Goal: Information Seeking & Learning: Find contact information

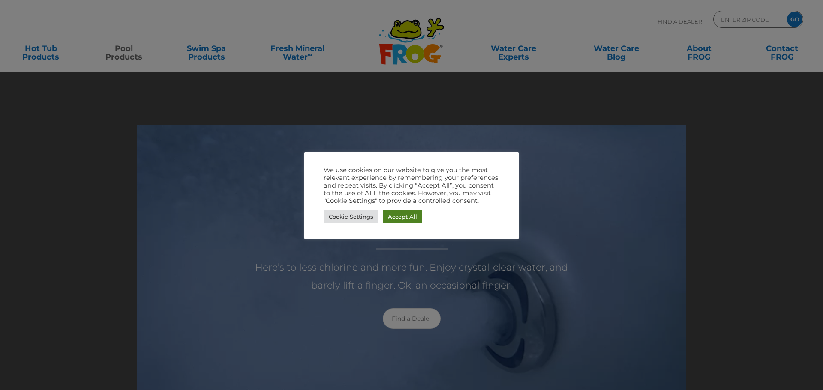
click at [392, 214] on link "Accept All" at bounding box center [402, 216] width 39 height 13
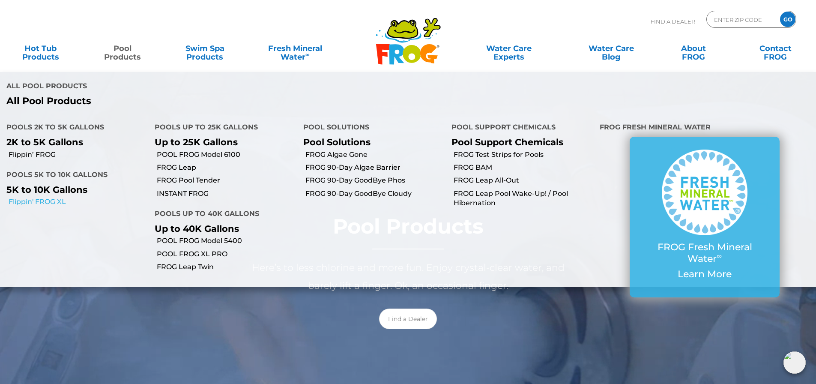
click at [36, 202] on link "Flippin' FROG XL" at bounding box center [79, 201] width 140 height 9
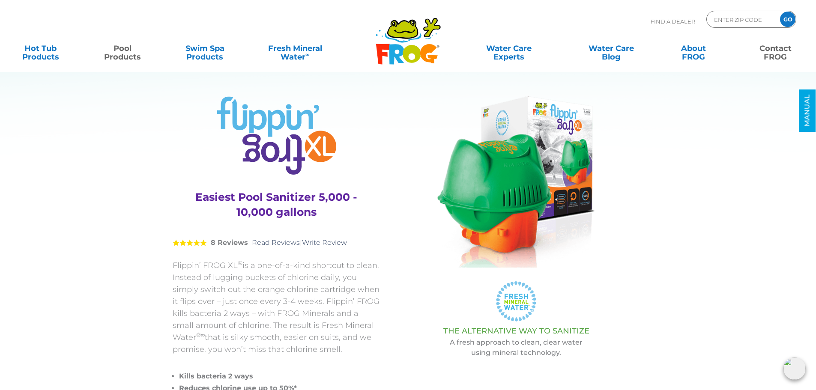
click at [774, 57] on link "Contact FROG" at bounding box center [776, 48] width 64 height 17
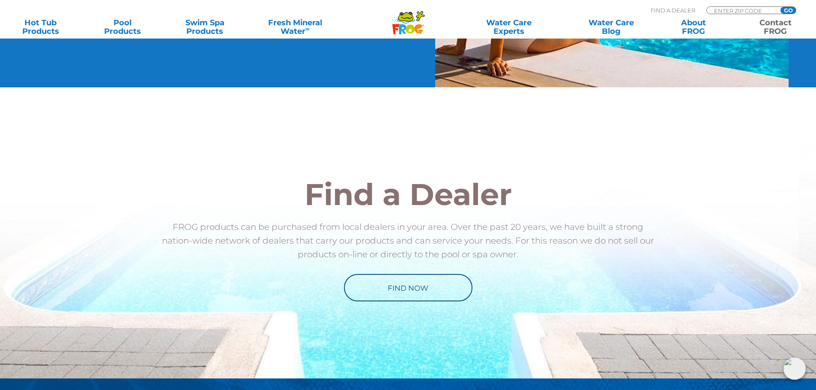
scroll to position [940, 0]
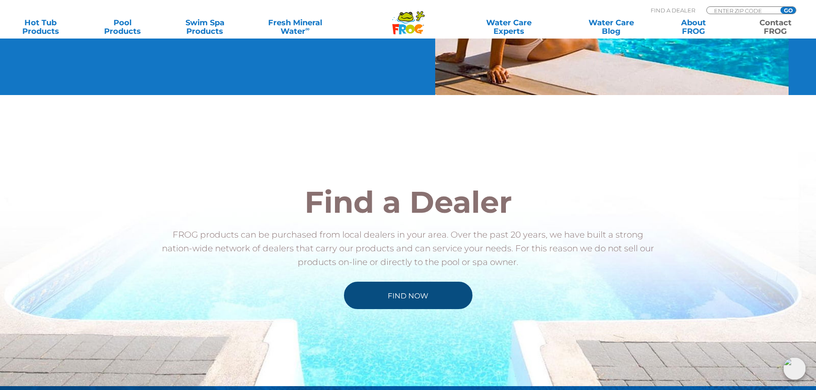
click at [400, 299] on link "Find Now" at bounding box center [408, 295] width 129 height 27
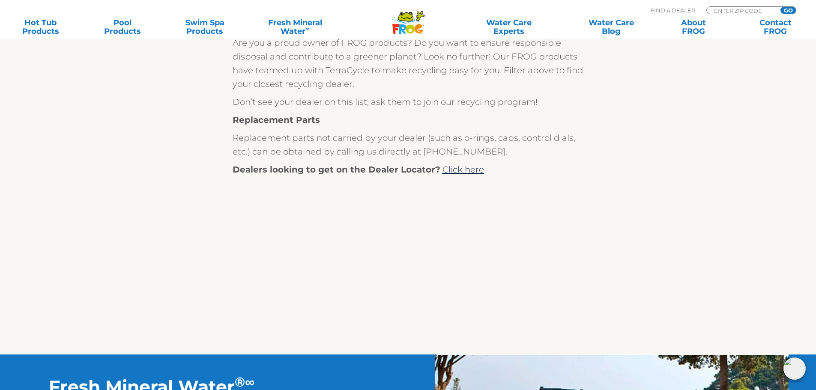
scroll to position [171, 0]
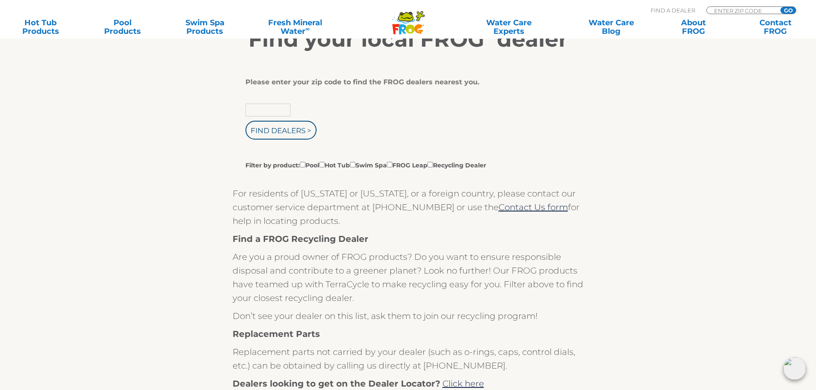
click at [274, 114] on input "text" at bounding box center [268, 110] width 45 height 13
type input "30062"
click at [270, 134] on input "Find Dealers >" at bounding box center [281, 130] width 71 height 19
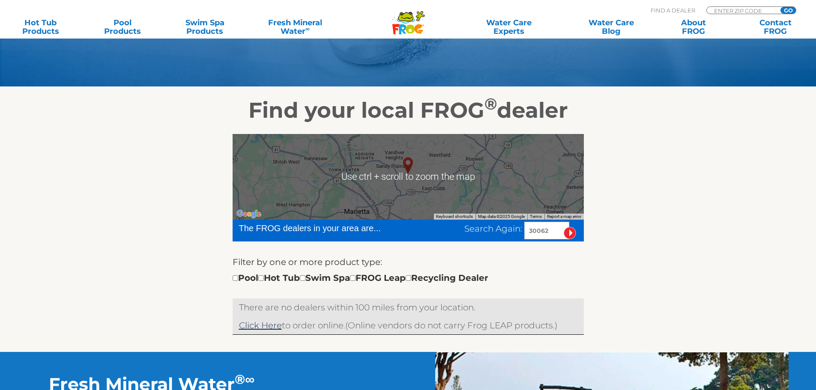
scroll to position [214, 0]
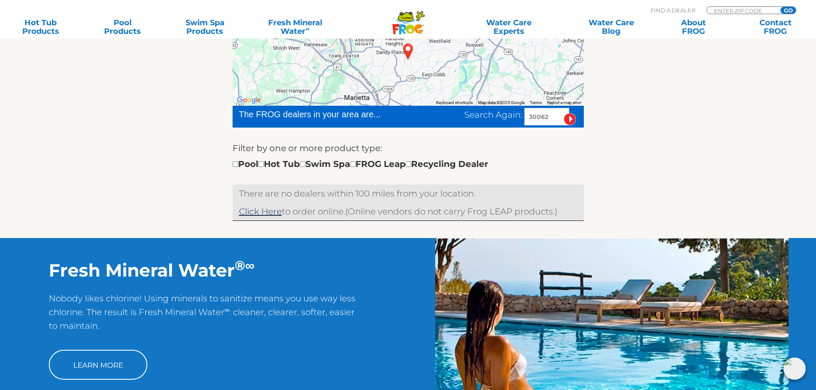
click at [377, 63] on div at bounding box center [408, 63] width 351 height 86
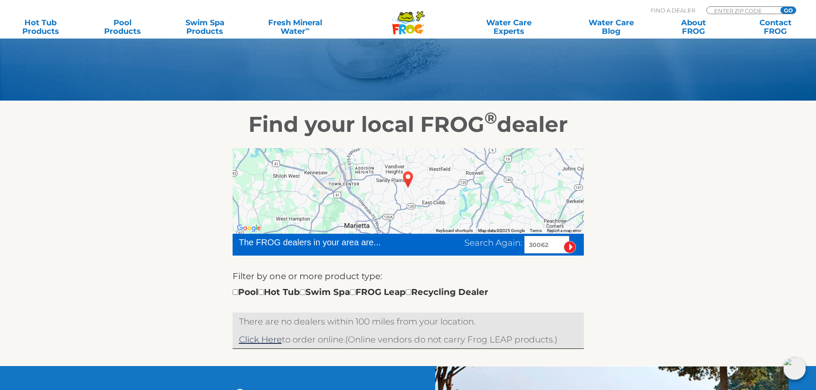
scroll to position [86, 0]
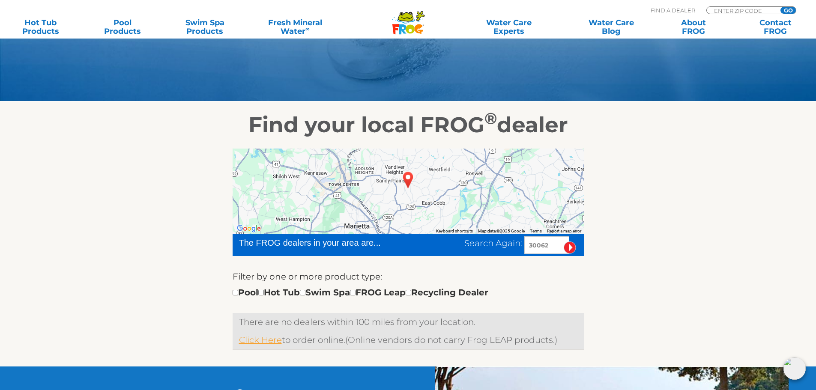
click at [274, 338] on link "Click Here" at bounding box center [260, 340] width 43 height 10
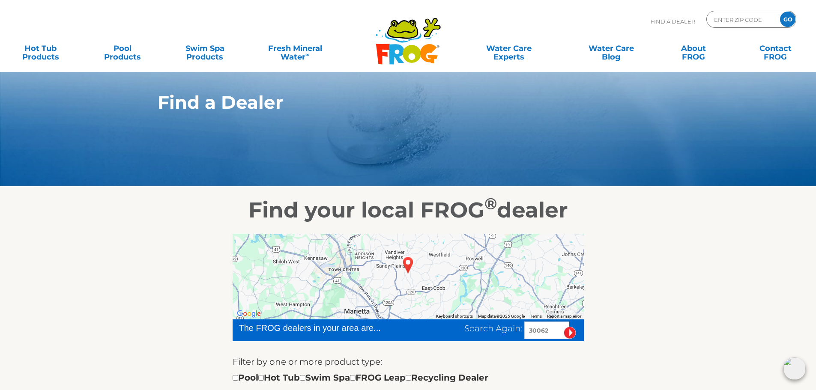
scroll to position [0, 0]
drag, startPoint x: 555, startPoint y: 331, endPoint x: 518, endPoint y: 335, distance: 37.5
click at [518, 335] on div "Search Again: 30062" at bounding box center [524, 331] width 120 height 18
click at [423, 287] on div at bounding box center [408, 277] width 351 height 86
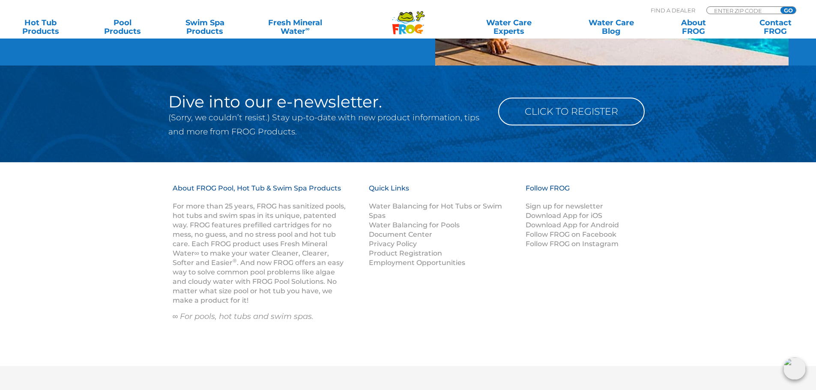
scroll to position [687, 0]
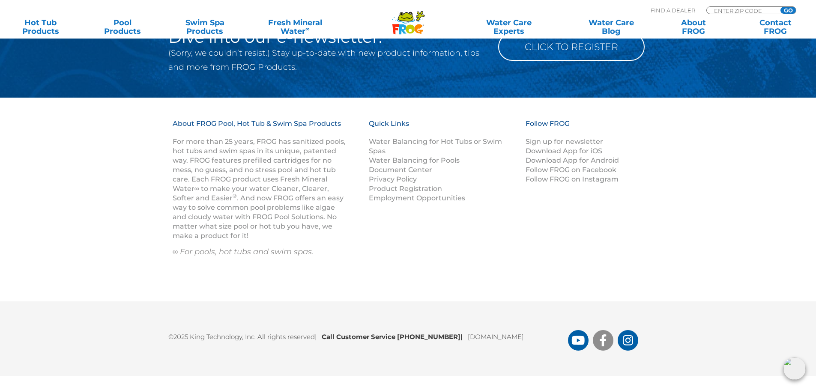
click at [602, 341] on icon "FROG Products Facebook Page" at bounding box center [603, 341] width 6 height 12
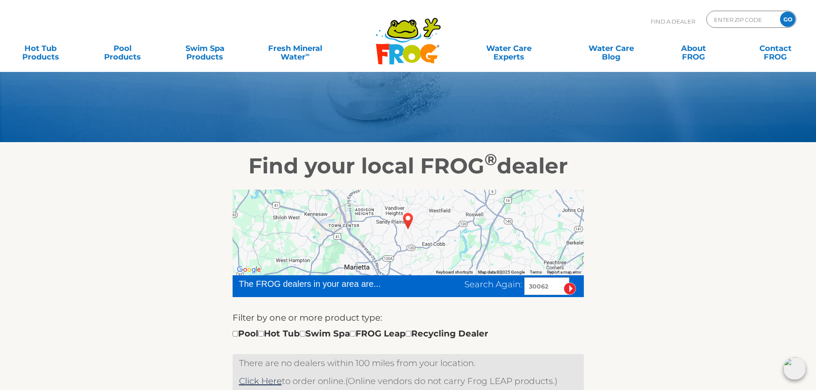
scroll to position [0, 0]
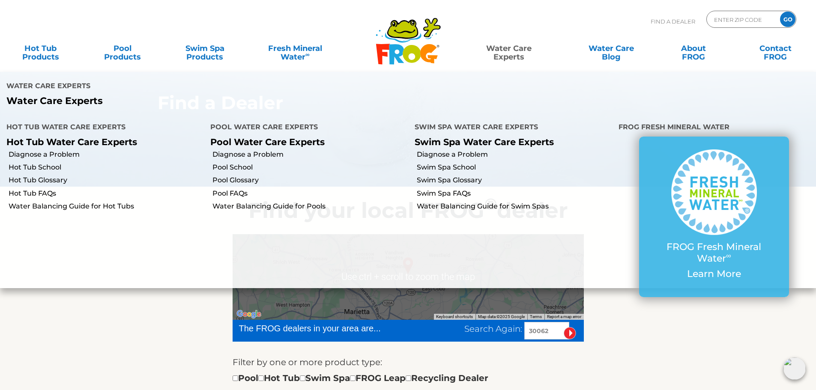
click at [518, 51] on link "Water Care Experts" at bounding box center [509, 48] width 104 height 17
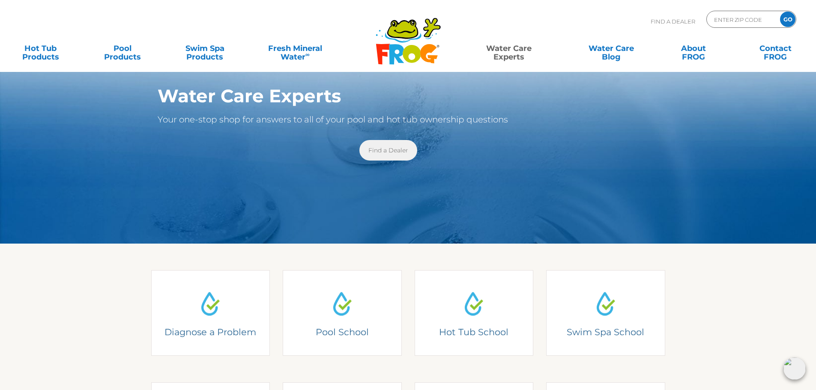
click at [379, 155] on link "Find a Dealer" at bounding box center [388, 150] width 58 height 21
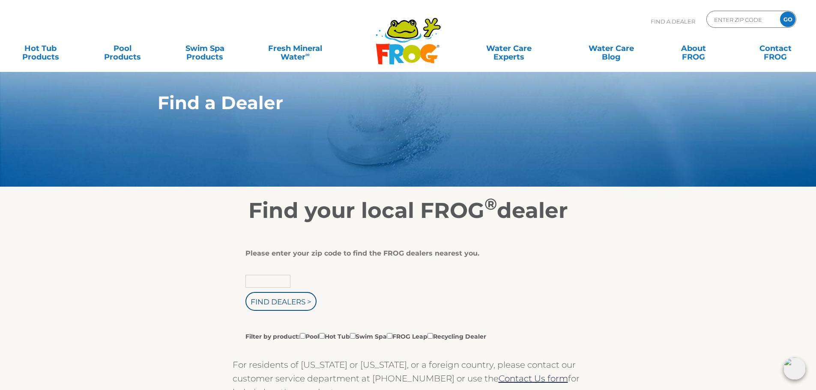
click at [275, 280] on input "text" at bounding box center [268, 281] width 45 height 13
type input "19311"
click at [278, 298] on input "Find Dealers >" at bounding box center [281, 301] width 71 height 19
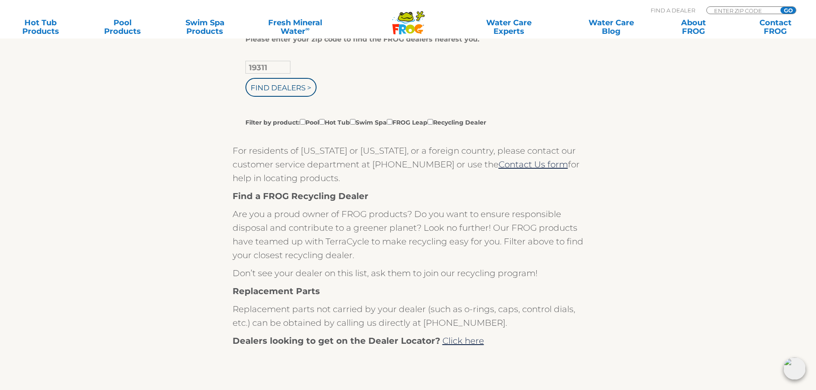
scroll to position [214, 0]
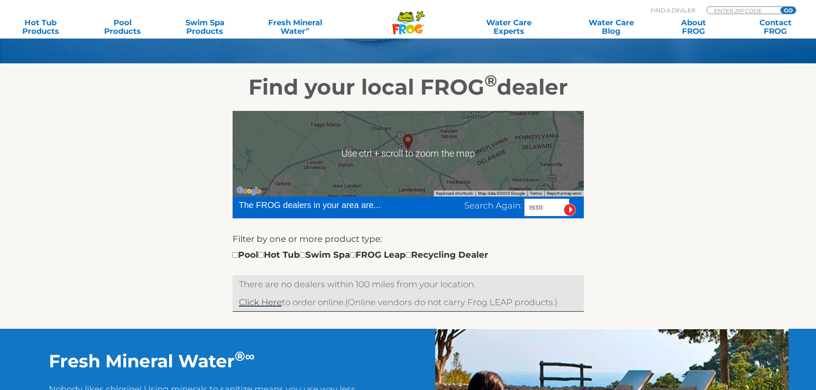
scroll to position [129, 0]
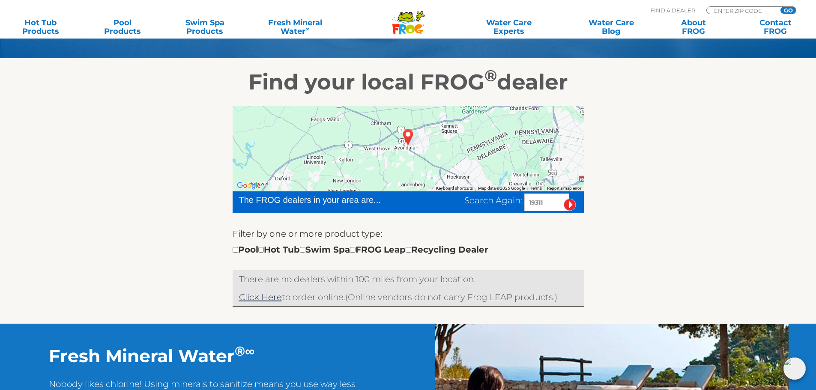
drag, startPoint x: 547, startPoint y: 203, endPoint x: 479, endPoint y: 198, distance: 68.7
click at [481, 198] on div "Search Again: 19311" at bounding box center [524, 203] width 120 height 18
type input "91710"
click at [571, 204] on input "image" at bounding box center [570, 205] width 12 height 12
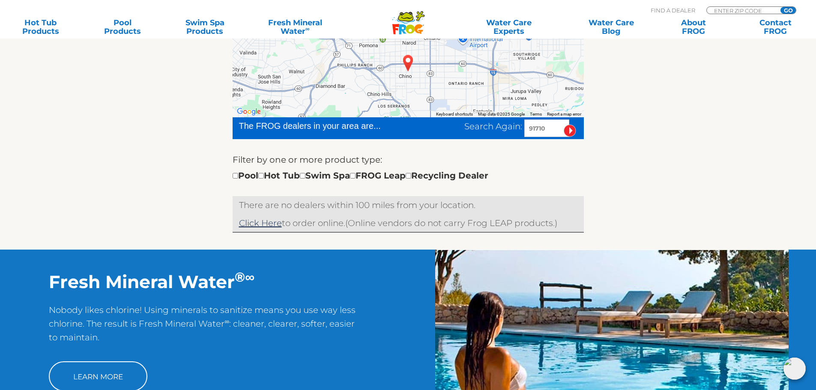
scroll to position [192, 0]
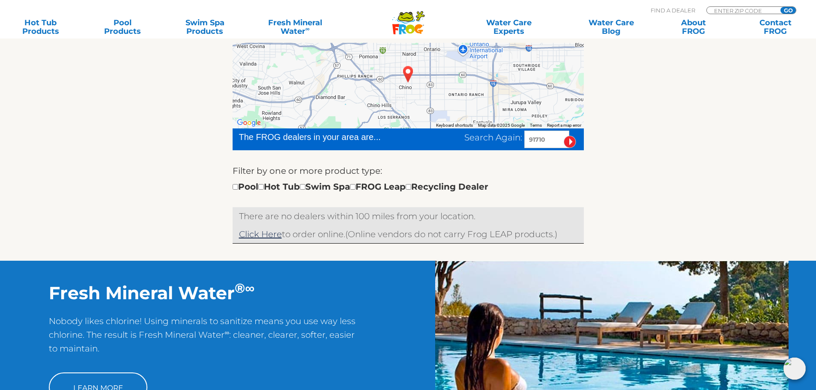
drag, startPoint x: 551, startPoint y: 141, endPoint x: 485, endPoint y: 144, distance: 66.0
click at [485, 144] on div "Search Again: 91710" at bounding box center [524, 140] width 120 height 18
type input "78617"
click at [569, 144] on input "image" at bounding box center [570, 142] width 12 height 12
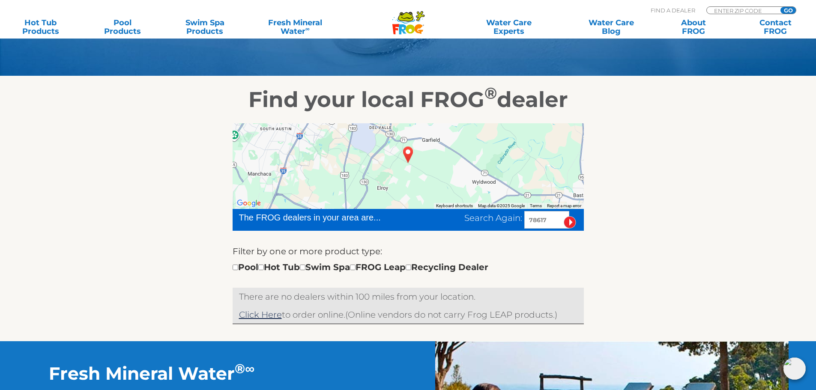
scroll to position [106, 0]
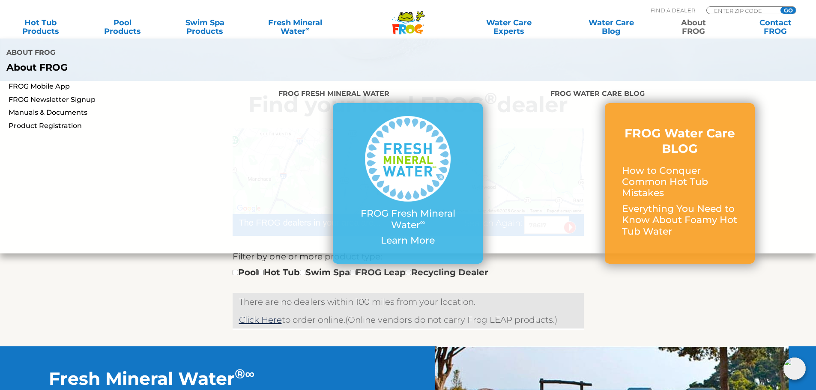
click at [686, 23] on link "About FROG" at bounding box center [694, 26] width 64 height 17
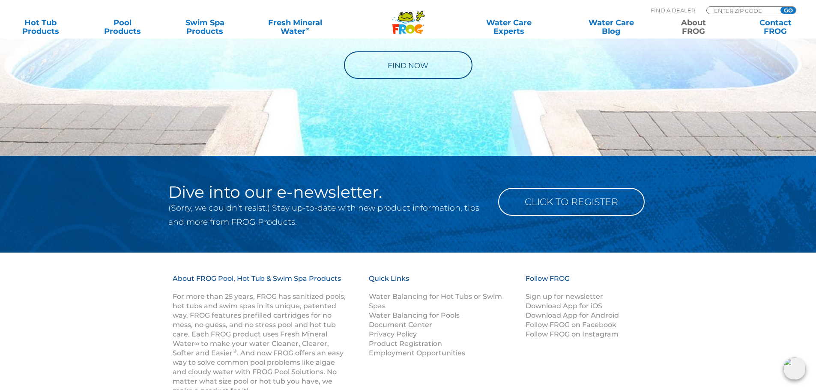
scroll to position [1414, 0]
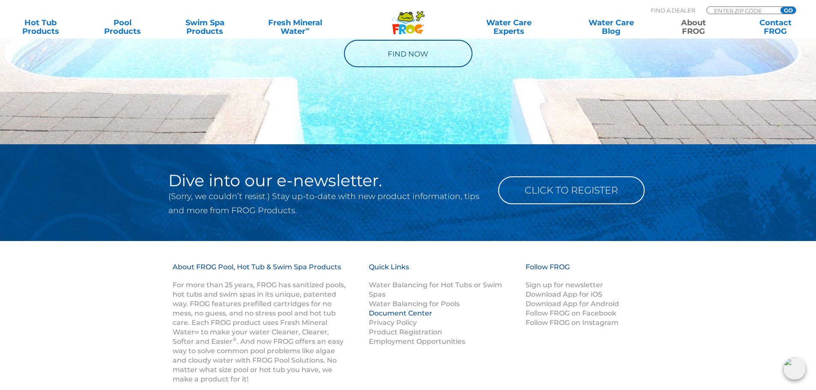
click at [381, 316] on link "Document Center" at bounding box center [400, 313] width 63 height 8
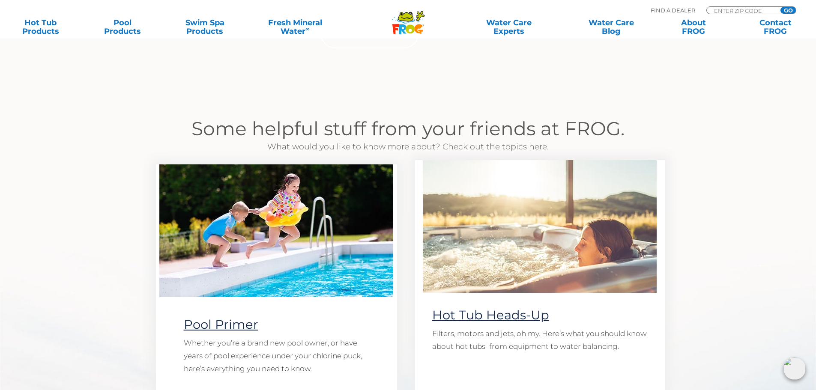
scroll to position [497, 0]
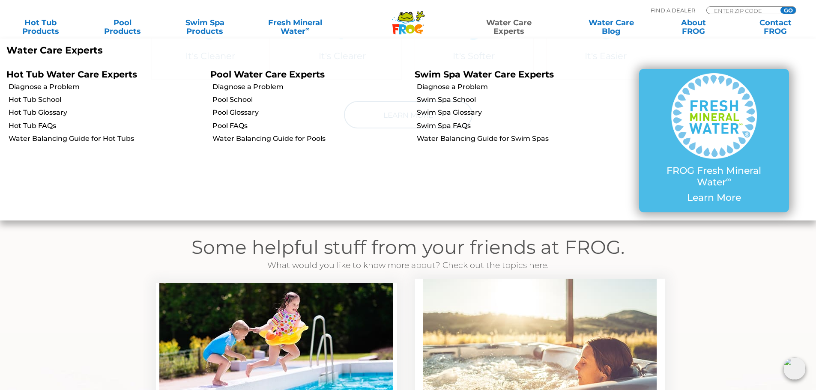
click at [525, 26] on link "Water Care Experts" at bounding box center [509, 26] width 104 height 17
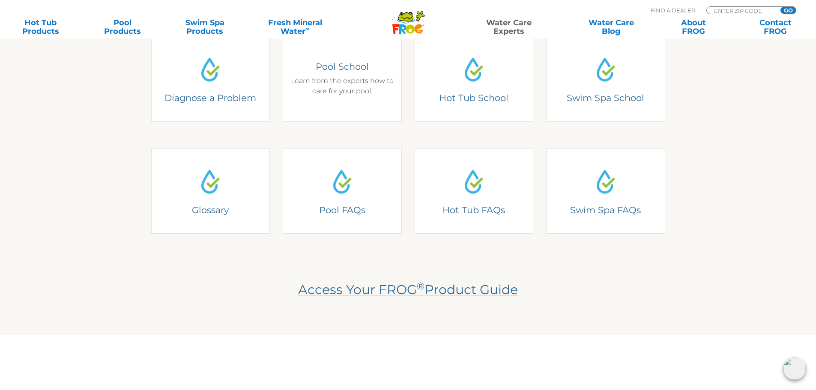
scroll to position [214, 0]
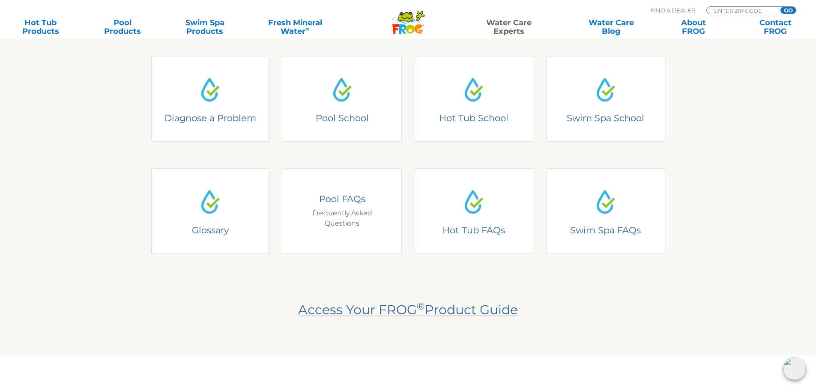
click at [365, 234] on div "Pool FAQs Frequently Asked Questions" at bounding box center [342, 211] width 119 height 86
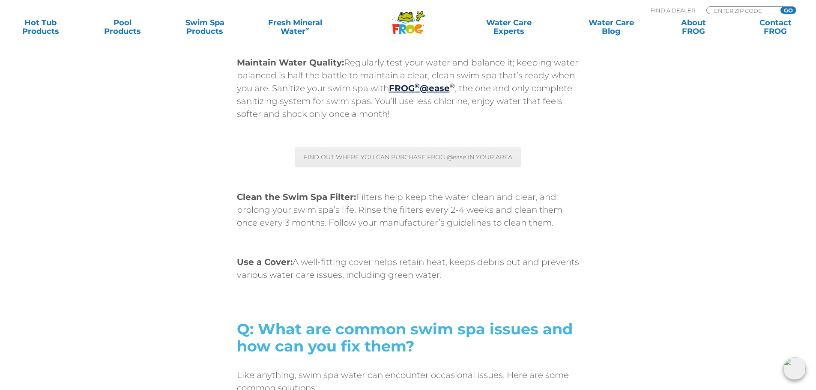
scroll to position [2742, 0]
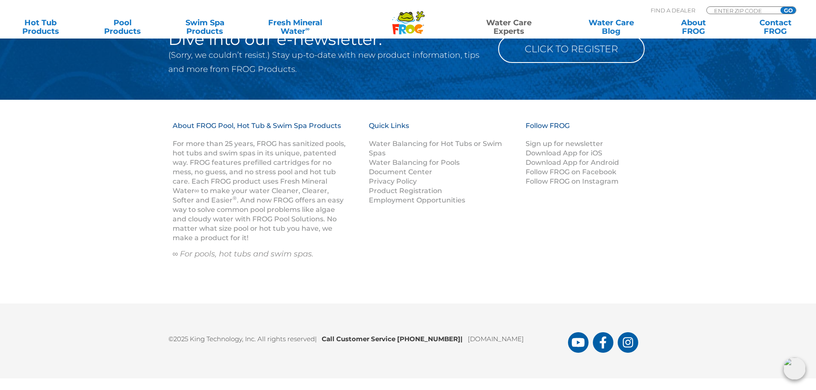
scroll to position [860, 0]
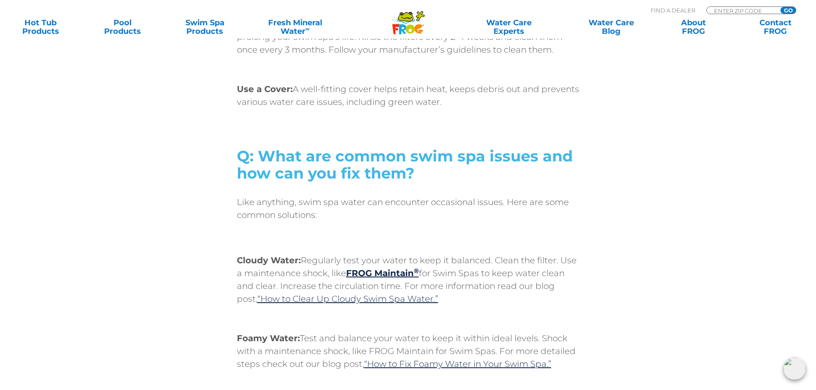
scroll to position [2828, 0]
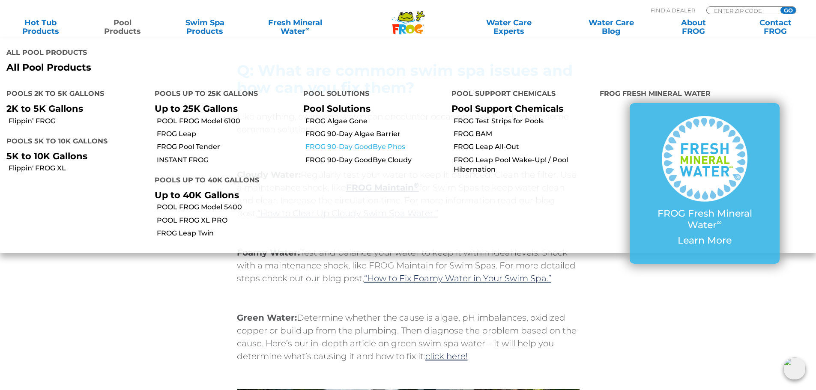
click at [336, 144] on link "FROG 90-Day GoodBye Phos" at bounding box center [375, 146] width 140 height 9
